Goal: Use online tool/utility

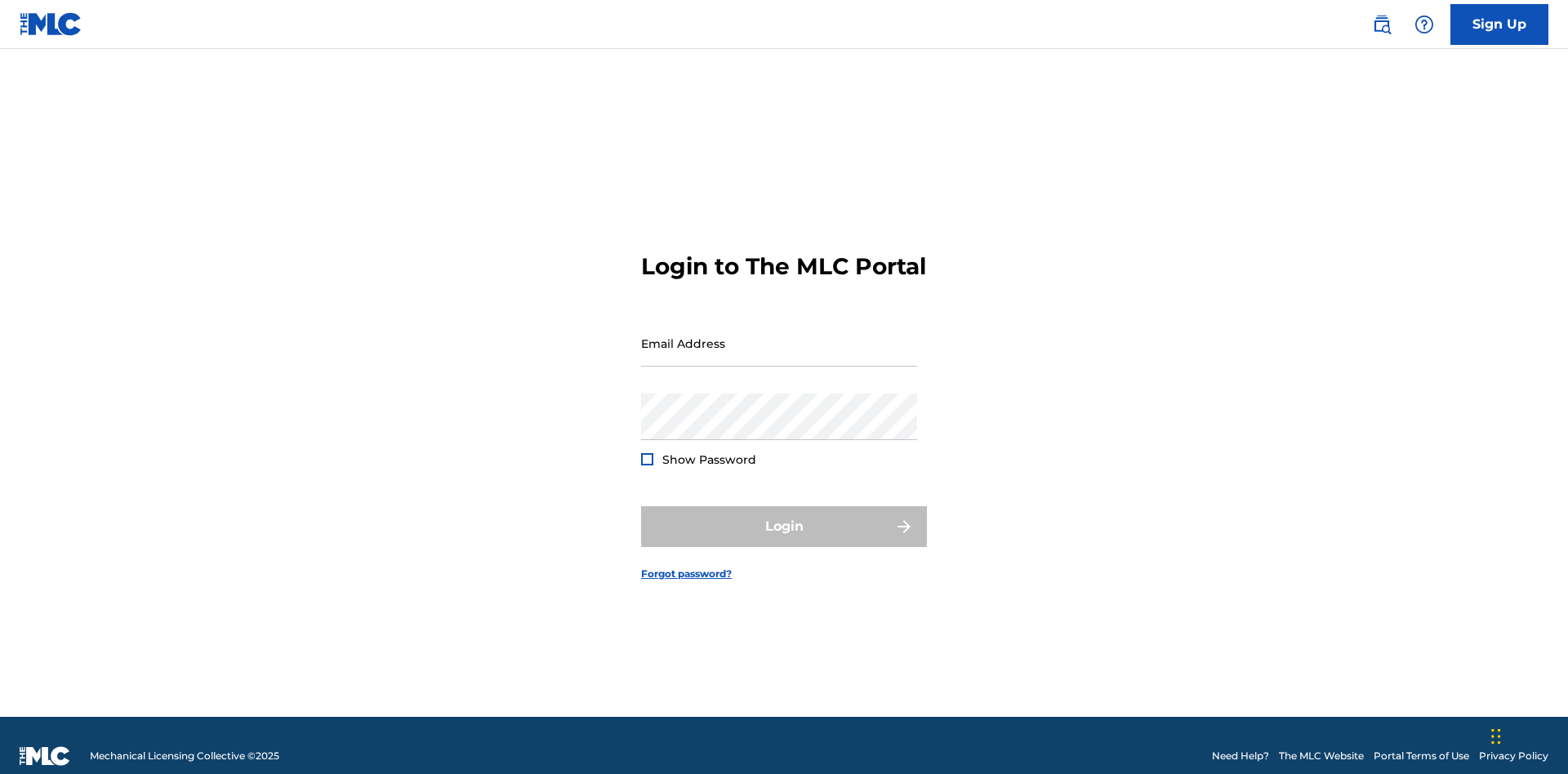
scroll to position [22, 0]
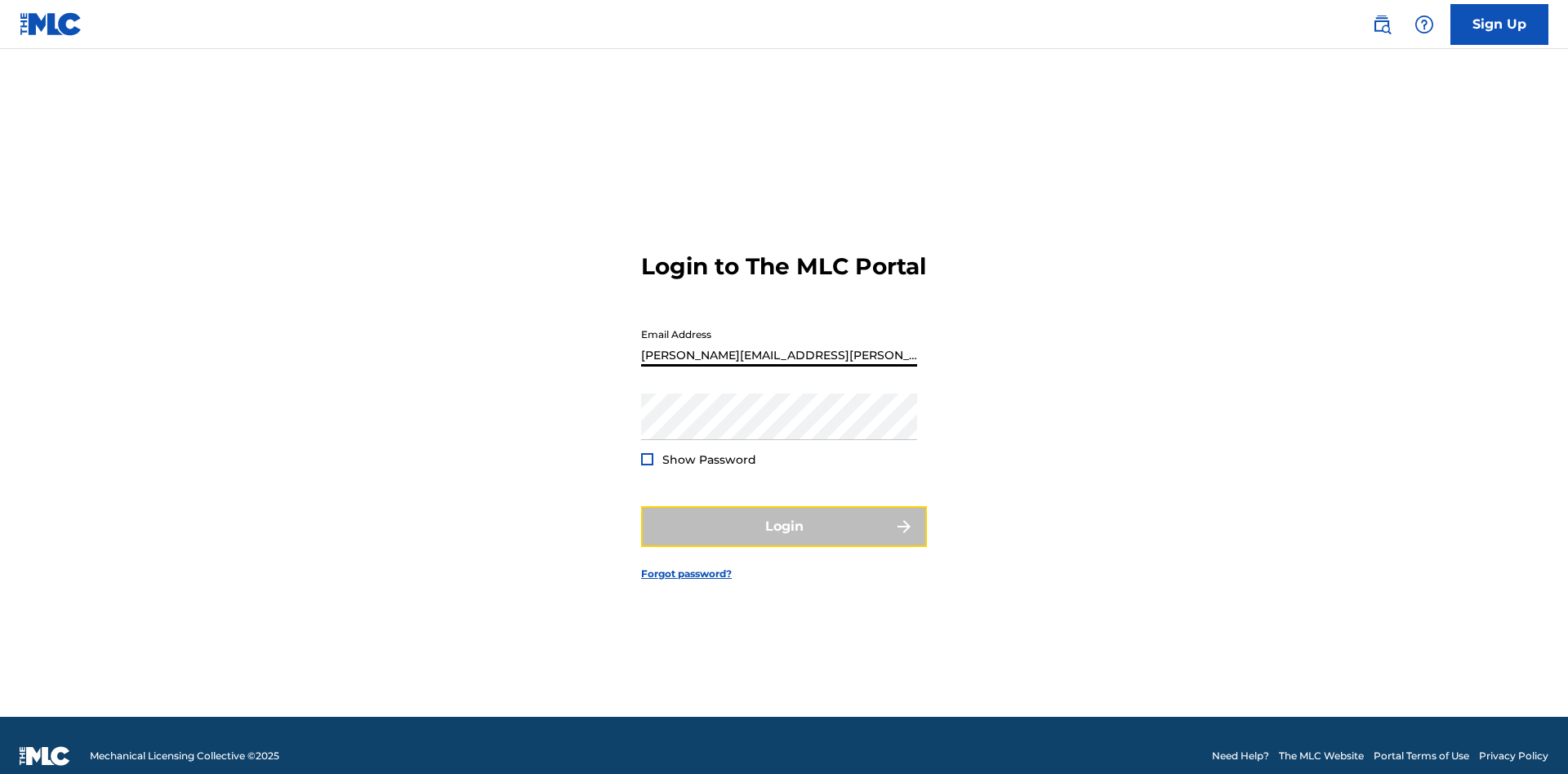
click at [784, 519] on button "Login" at bounding box center [784, 526] width 285 height 40
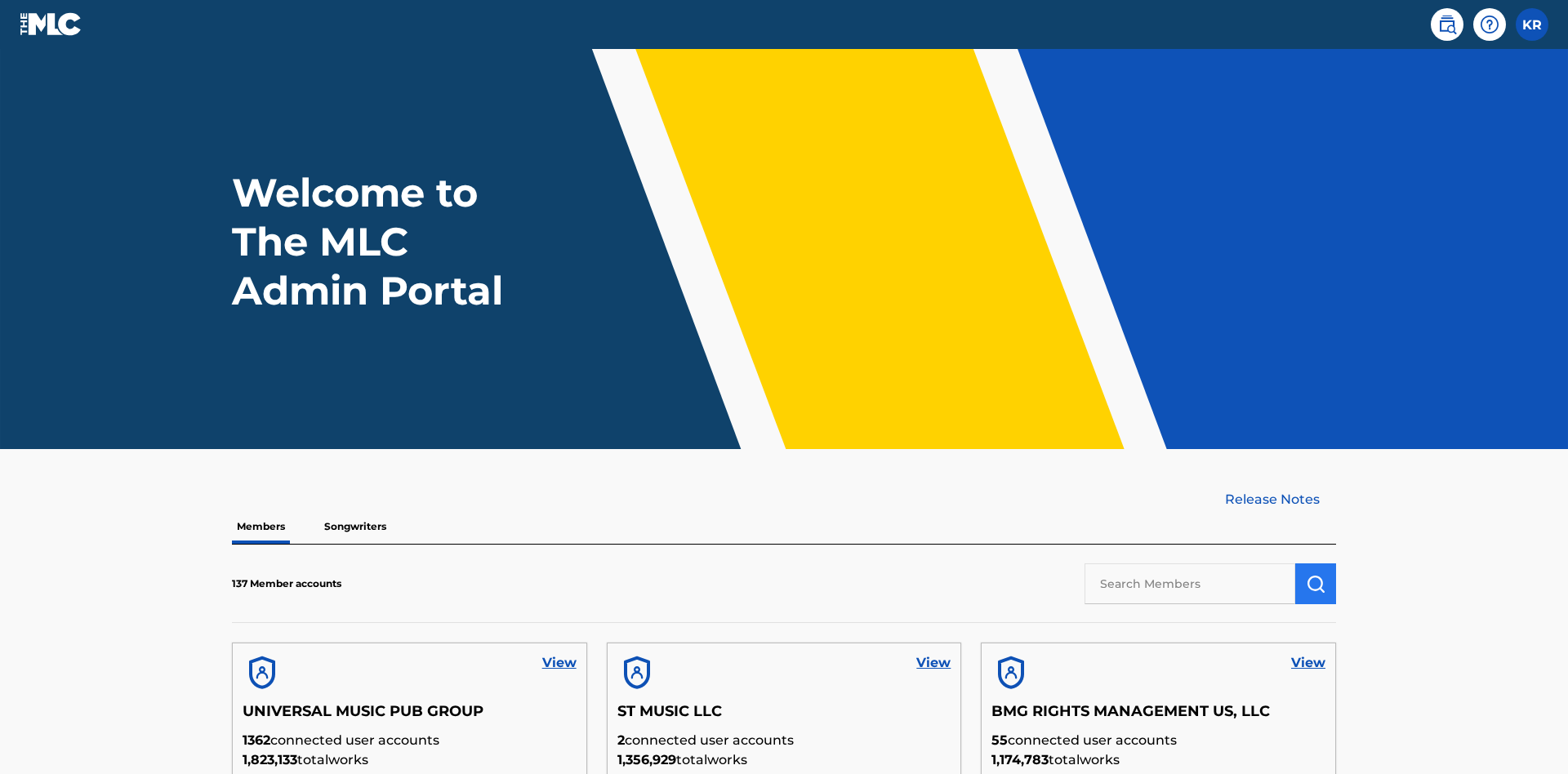
click at [1190, 564] on input "text" at bounding box center [1190, 583] width 210 height 40
click at [1315, 574] on img "submit" at bounding box center [1315, 583] width 20 height 20
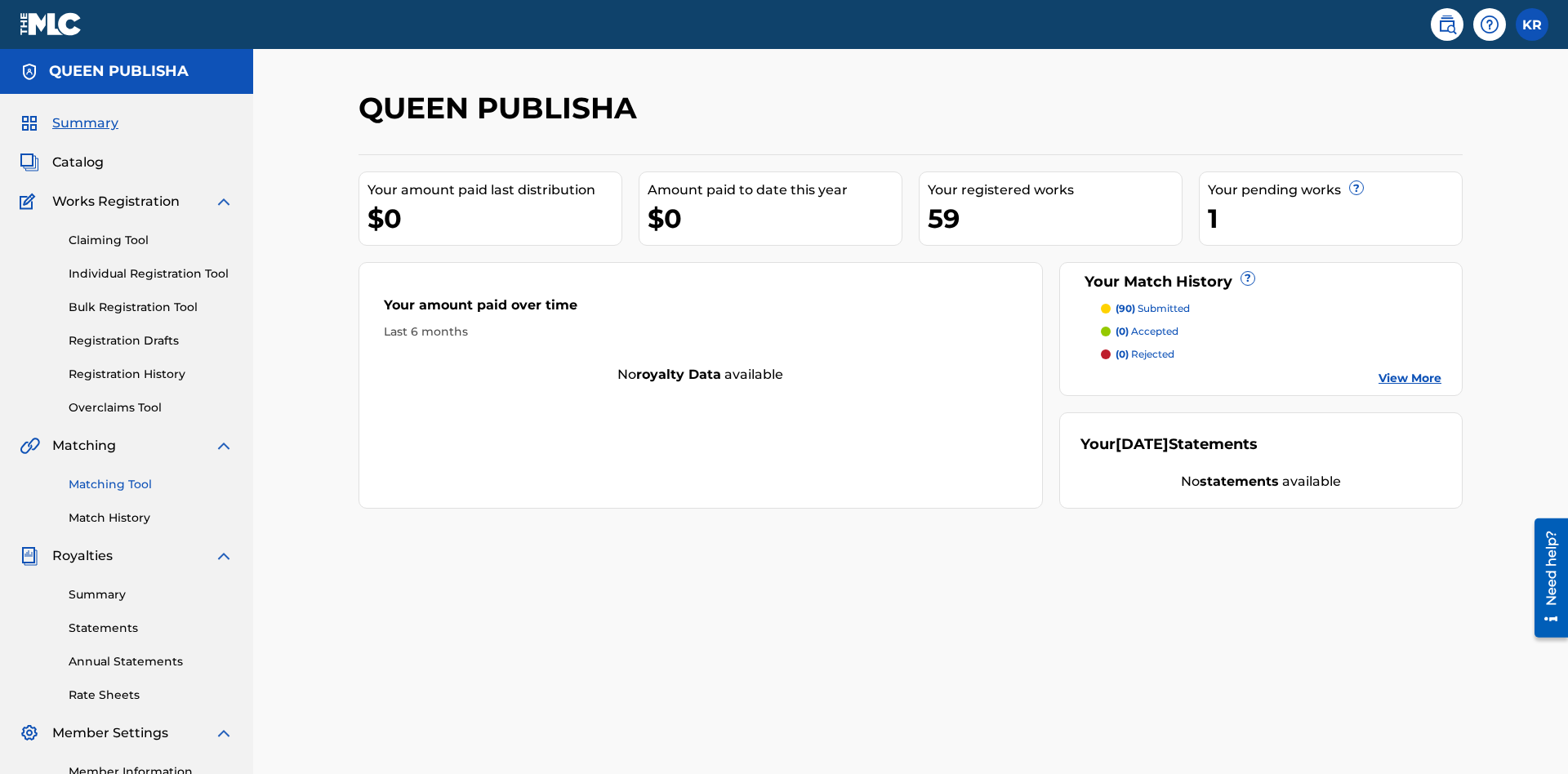
click at [151, 476] on link "Matching Tool" at bounding box center [151, 485] width 165 height 17
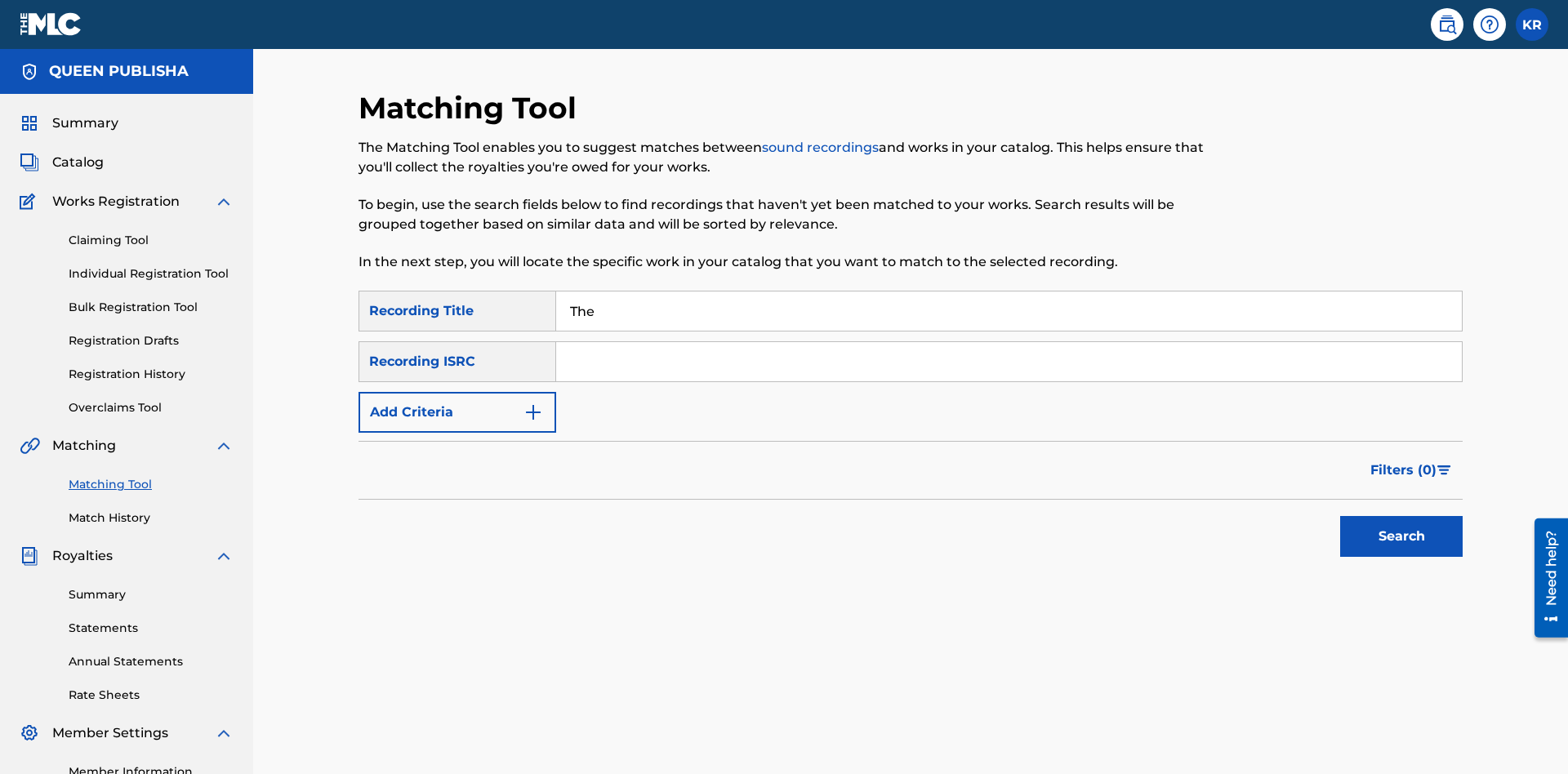
click at [1008, 291] on input "The" at bounding box center [1008, 311] width 905 height 39
click at [1008, 342] on input "Search Form" at bounding box center [1008, 362] width 905 height 39
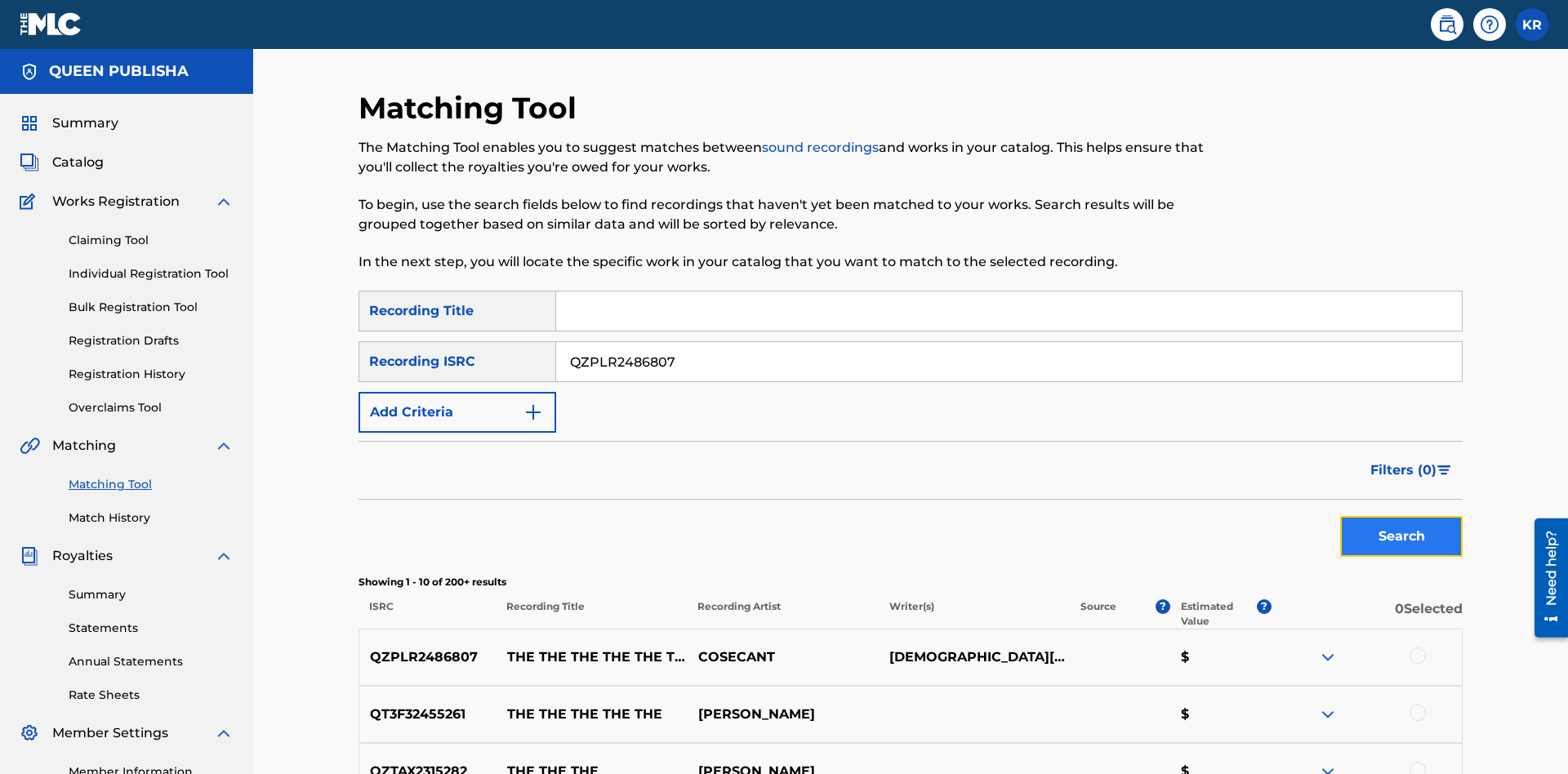
click at [1401, 517] on button "Search" at bounding box center [1401, 536] width 122 height 40
